Goal: Transaction & Acquisition: Purchase product/service

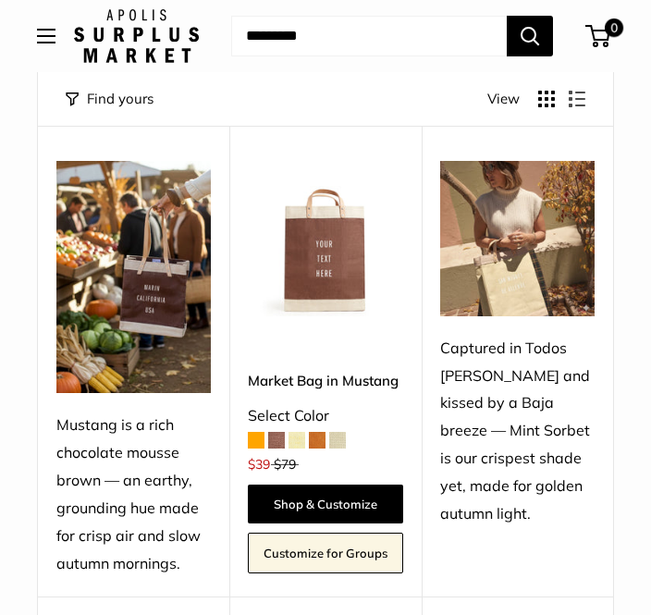
scroll to position [176, 0]
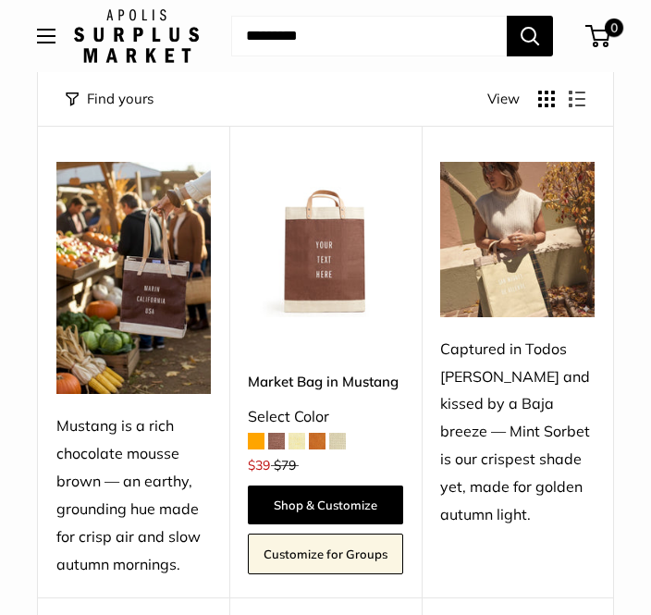
click at [325, 443] on span at bounding box center [317, 441] width 17 height 17
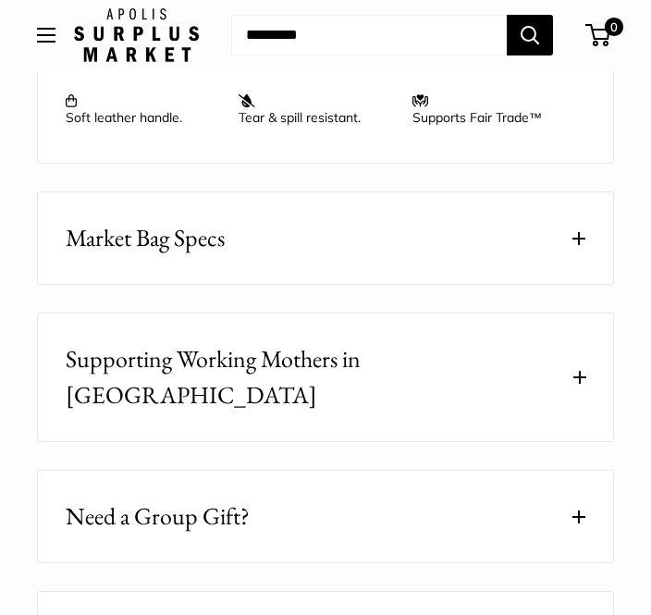
scroll to position [1820, 0]
click at [300, 192] on button "Market Bag Specs" at bounding box center [325, 237] width 575 height 91
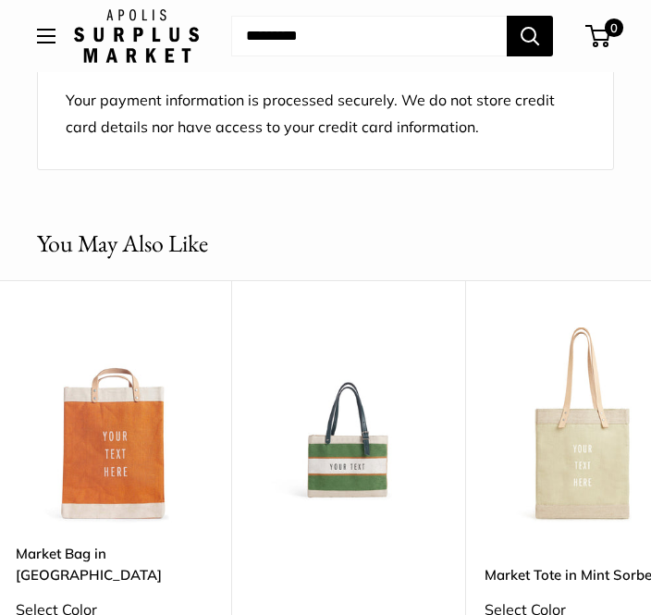
scroll to position [0, 1217]
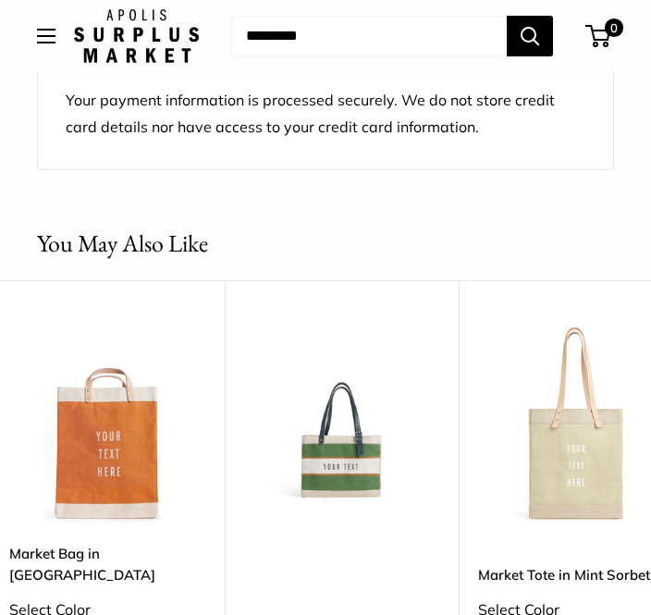
click at [347, 416] on img at bounding box center [342, 425] width 196 height 196
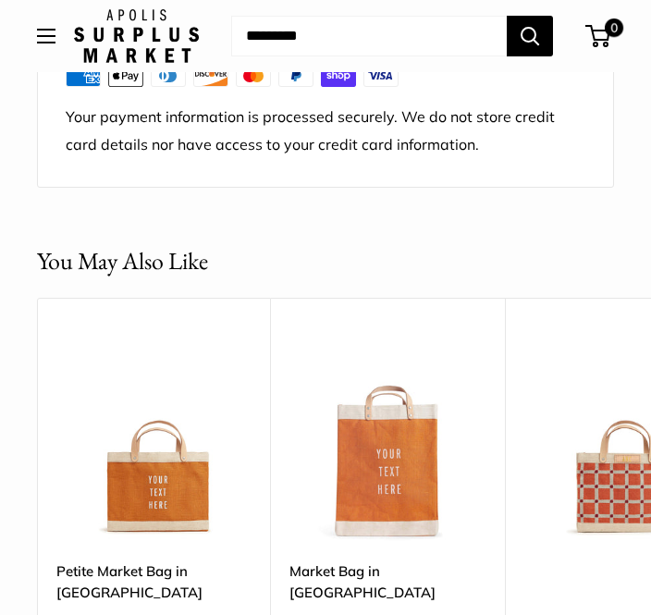
scroll to position [2235, 0]
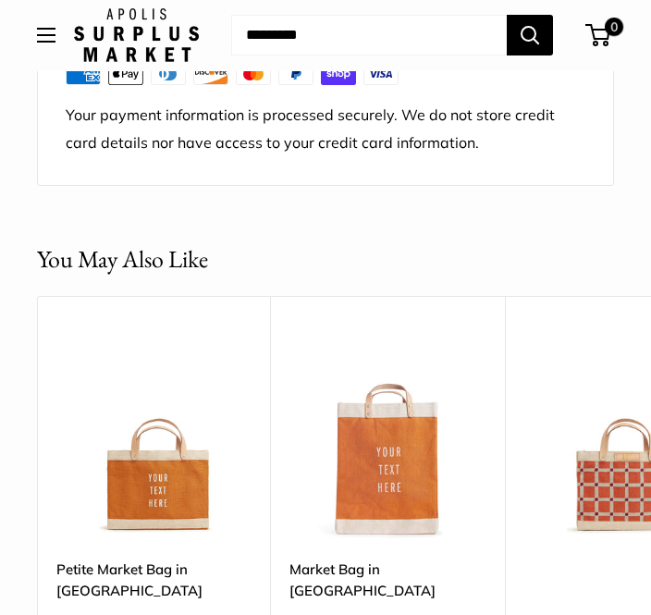
click at [615, 445] on img at bounding box center [622, 442] width 196 height 196
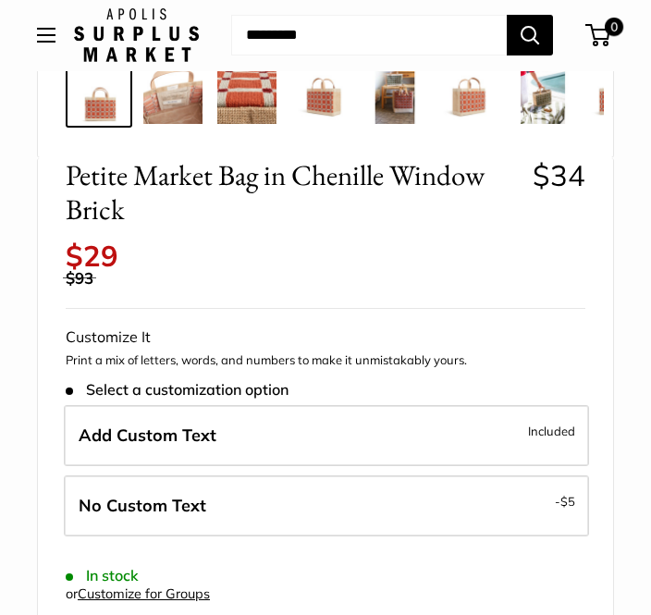
scroll to position [617, 0]
click at [544, 420] on span "Included" at bounding box center [551, 431] width 47 height 22
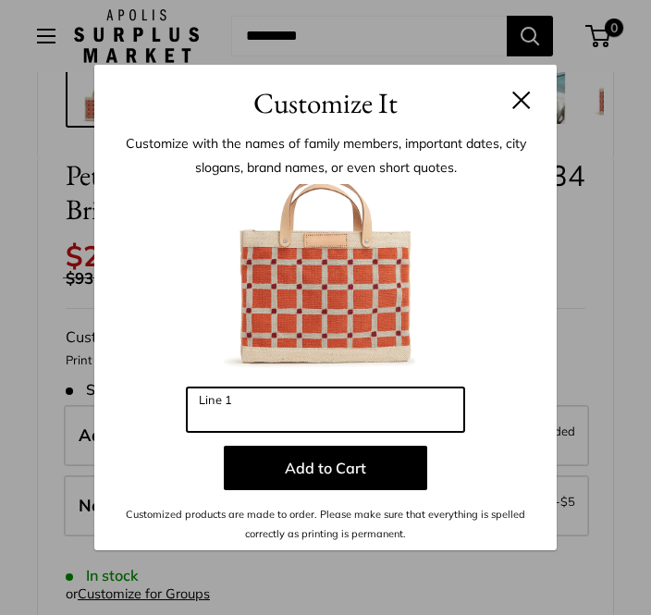
click at [336, 432] on input "Line 1" at bounding box center [325, 409] width 277 height 44
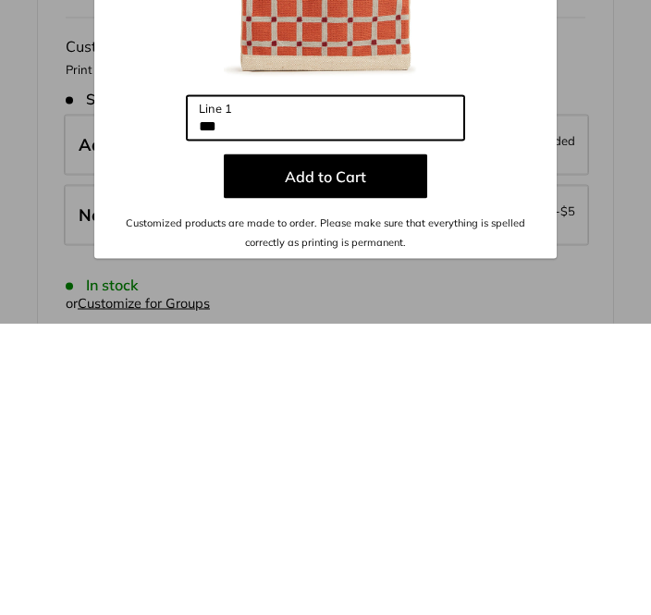
type input "***"
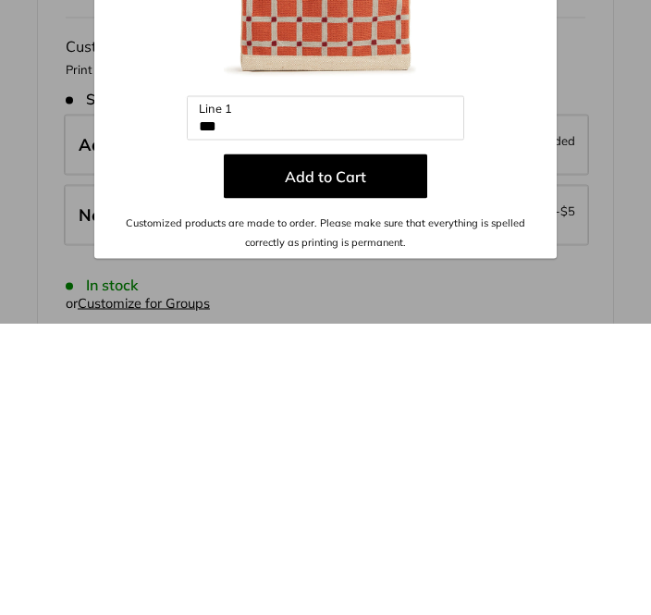
click at [372, 445] on button "Add to Cart" at bounding box center [325, 467] width 203 height 44
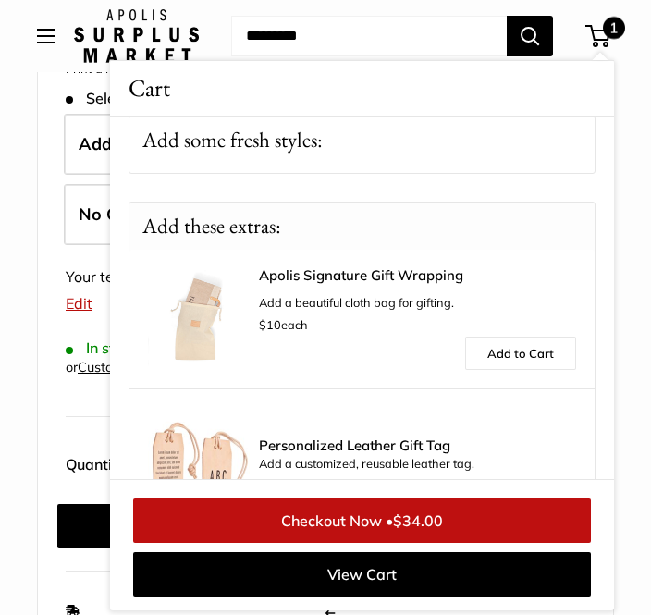
scroll to position [194, 0]
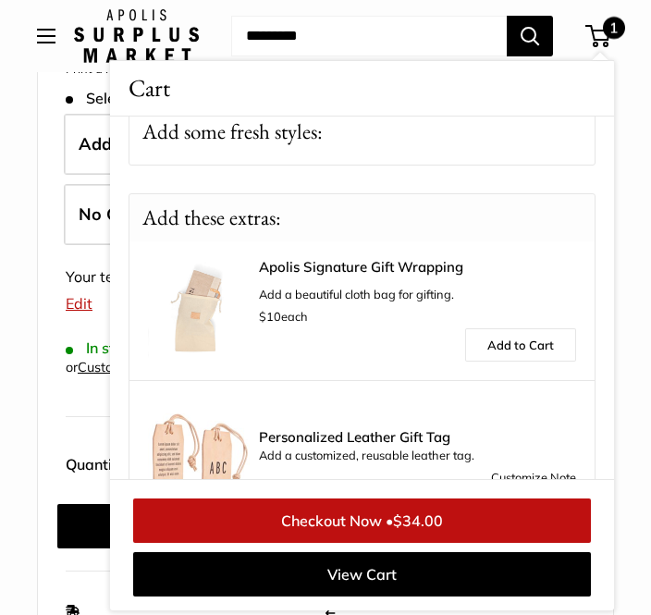
click at [519, 542] on link "Checkout Now • $34.00" at bounding box center [361, 520] width 457 height 44
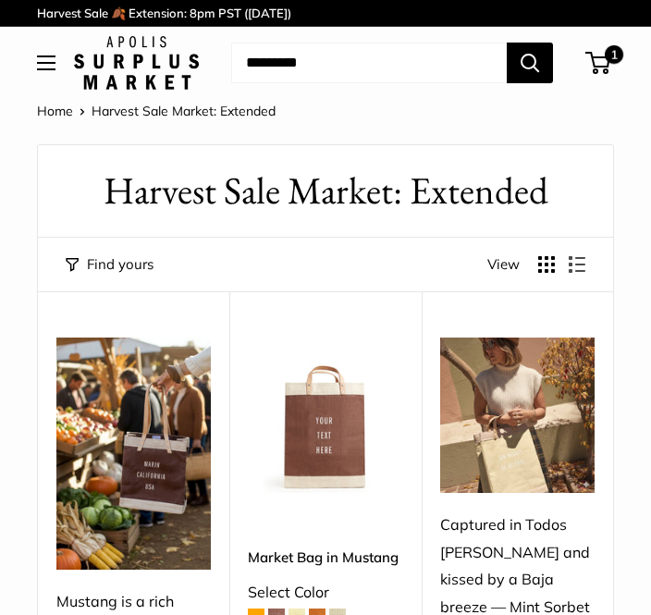
click at [601, 62] on span "1" at bounding box center [597, 63] width 25 height 22
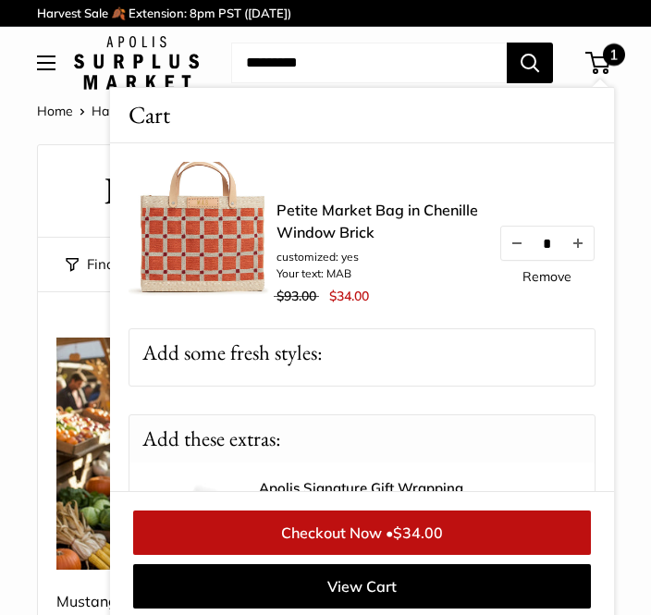
click at [517, 533] on link "Checkout Now • $34.00" at bounding box center [361, 531] width 457 height 44
